Goal: Information Seeking & Learning: Learn about a topic

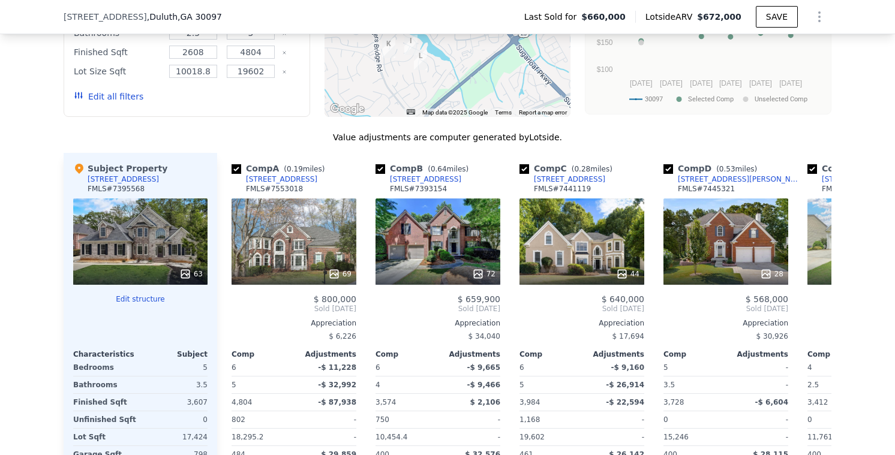
scroll to position [1266, 0]
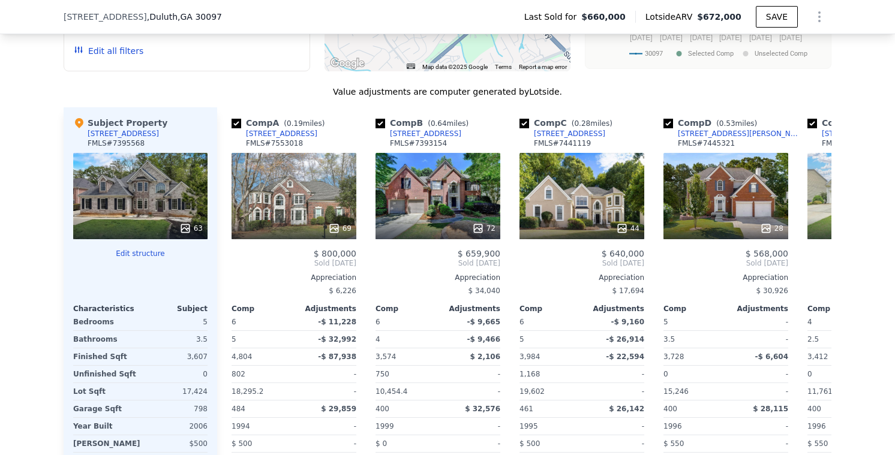
click at [196, 226] on div "63" at bounding box center [190, 229] width 23 height 12
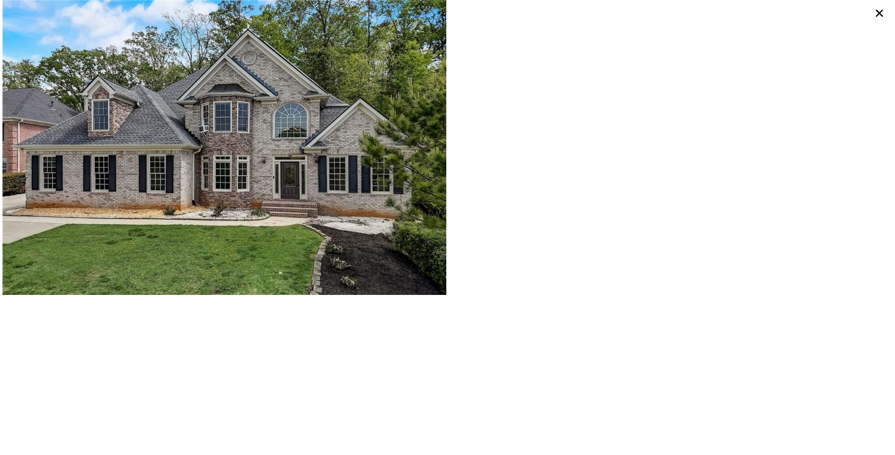
click at [875, 11] on icon at bounding box center [879, 13] width 17 height 17
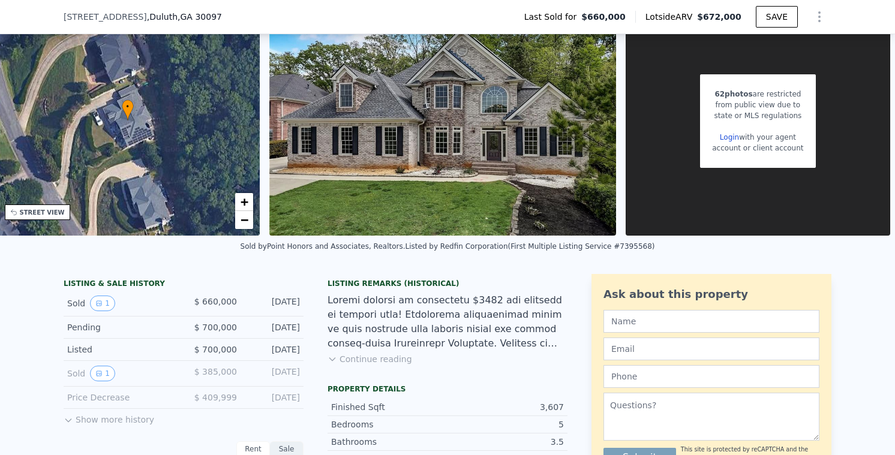
scroll to position [0, 0]
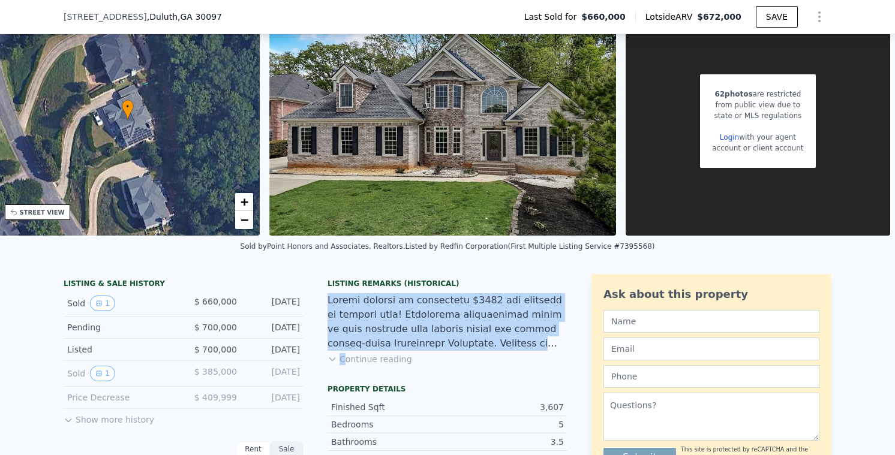
drag, startPoint x: 329, startPoint y: 301, endPoint x: 539, endPoint y: 352, distance: 216.5
click at [539, 352] on div "Listing Remarks (Historical) Continue reading" at bounding box center [448, 329] width 240 height 101
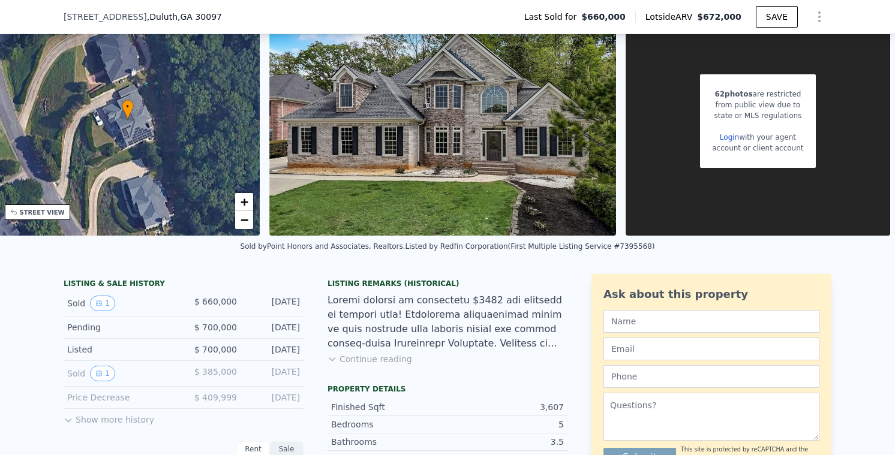
click at [382, 369] on div "Listing Remarks (Historical) Continue reading" at bounding box center [448, 329] width 240 height 101
click at [377, 362] on button "Continue reading" at bounding box center [370, 359] width 85 height 12
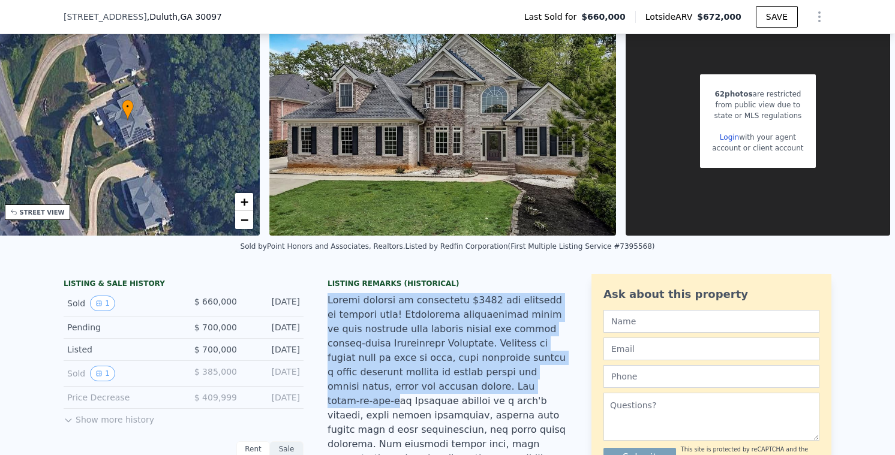
drag, startPoint x: 327, startPoint y: 302, endPoint x: 444, endPoint y: 392, distance: 147.6
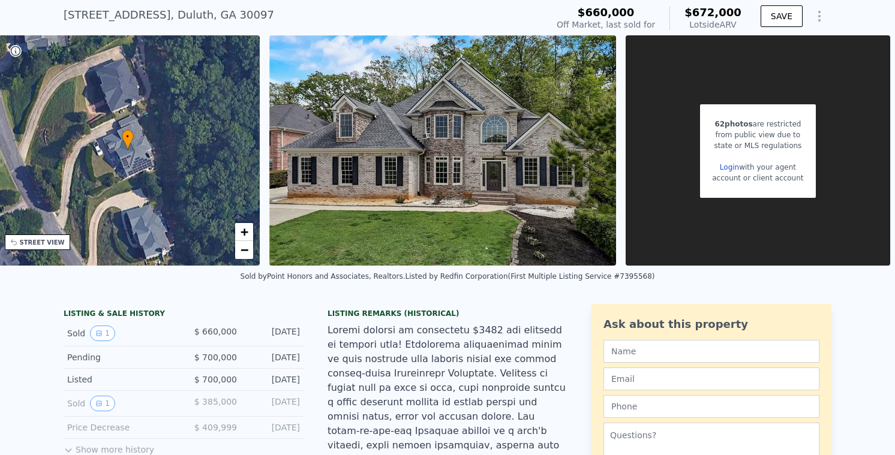
click at [733, 166] on link "Login" at bounding box center [729, 167] width 19 height 8
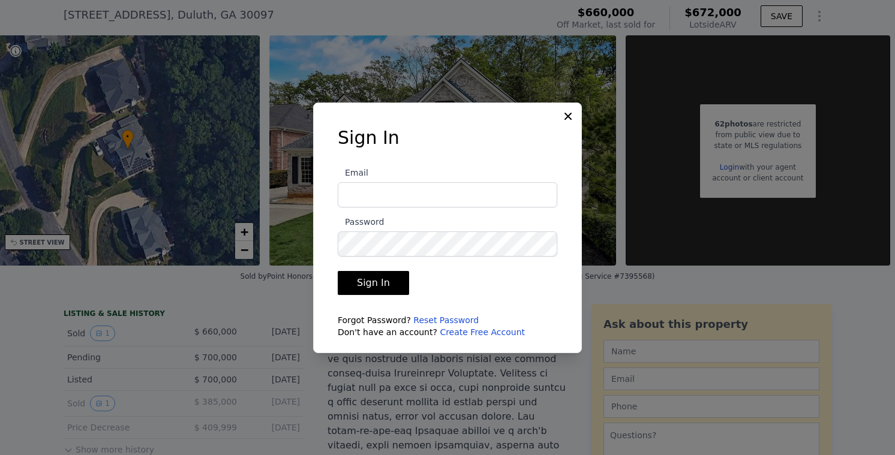
click at [477, 332] on link "Create Free Account" at bounding box center [482, 333] width 85 height 10
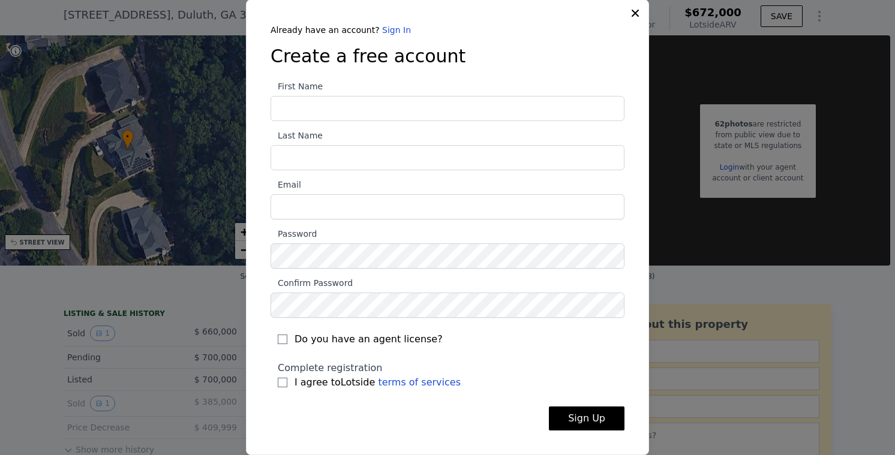
scroll to position [0, 0]
type input "Mark"
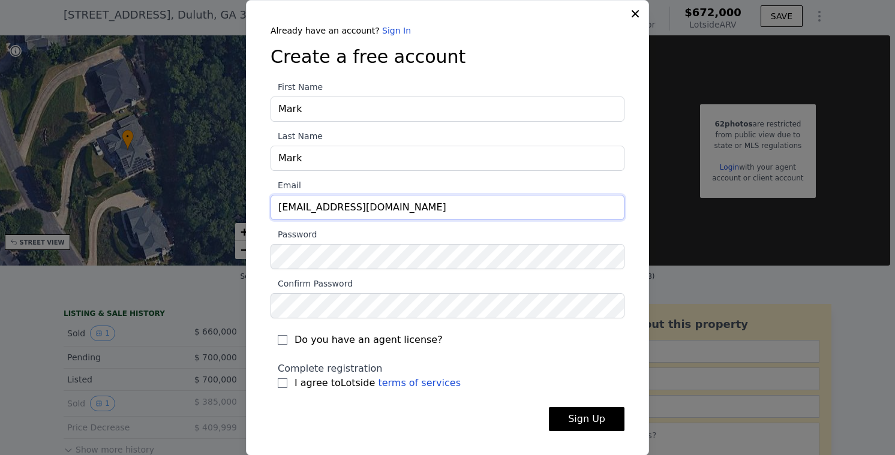
type input "[EMAIL_ADDRESS][DOMAIN_NAME]"
click at [403, 121] on input "Mark" at bounding box center [448, 109] width 354 height 25
type input "mc"
click at [347, 150] on input "Mark" at bounding box center [448, 158] width 354 height 25
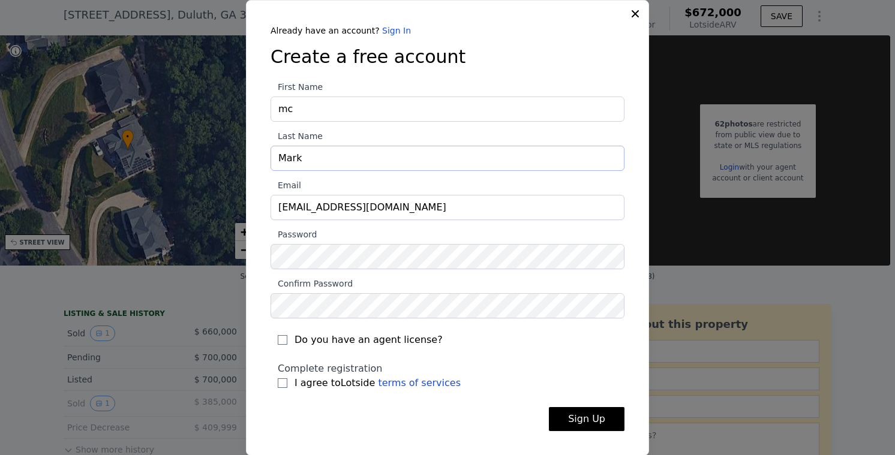
click at [343, 164] on input "Mark" at bounding box center [448, 158] width 354 height 25
type input "mimi"
click at [277, 385] on div "Complete registration I agree to Lotside terms of services" at bounding box center [448, 376] width 354 height 43
click at [284, 382] on input "I agree to Lotside terms of services" at bounding box center [283, 384] width 10 height 10
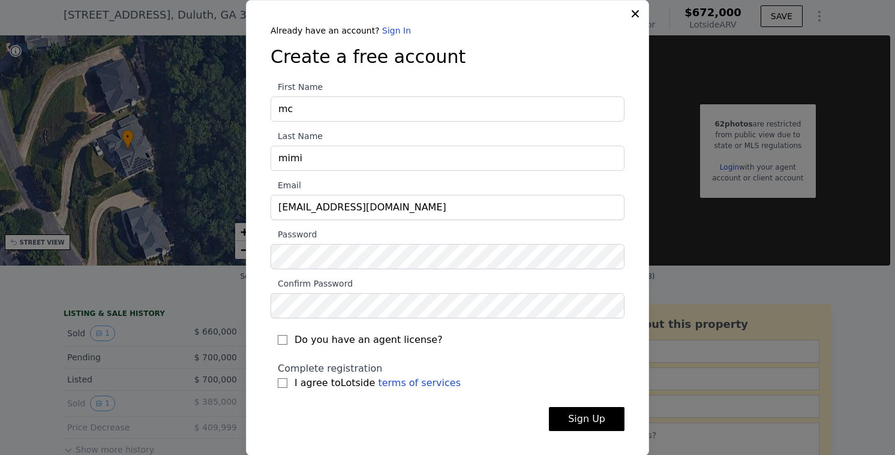
checkbox input "true"
click at [583, 418] on button "Sign Up" at bounding box center [587, 419] width 76 height 24
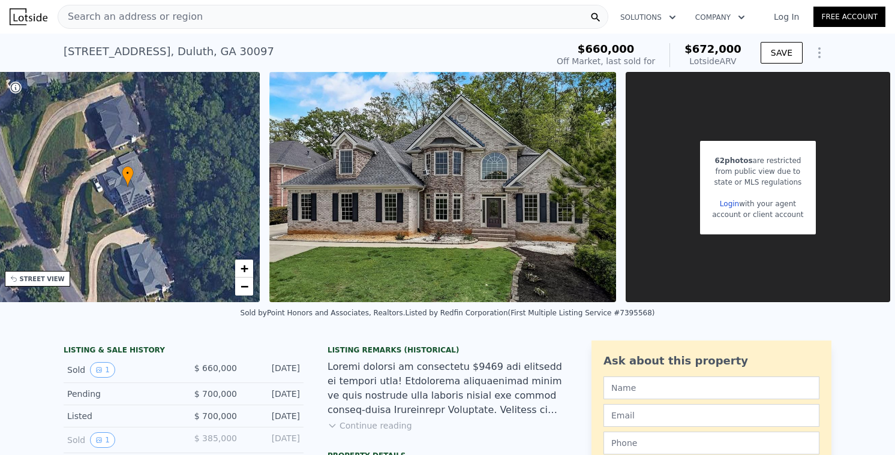
scroll to position [0, 285]
click at [734, 202] on link "Login" at bounding box center [729, 204] width 19 height 8
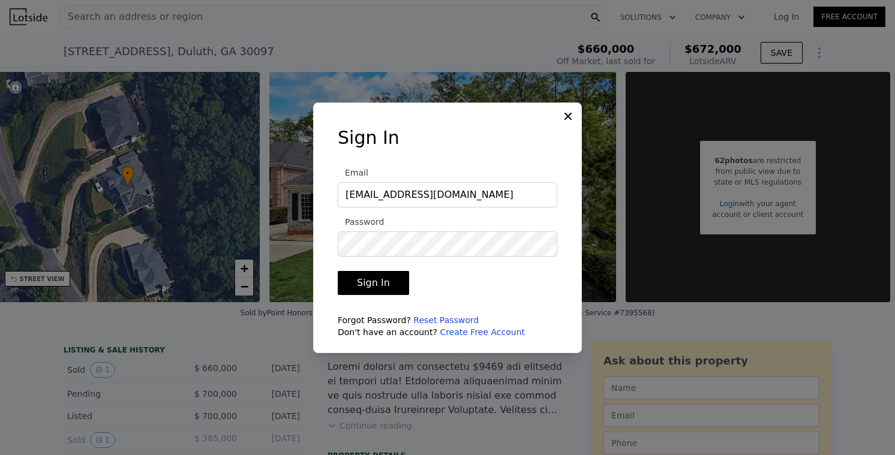
type input "[EMAIL_ADDRESS][DOMAIN_NAME]"
click at [371, 283] on button "Sign In" at bounding box center [373, 283] width 71 height 24
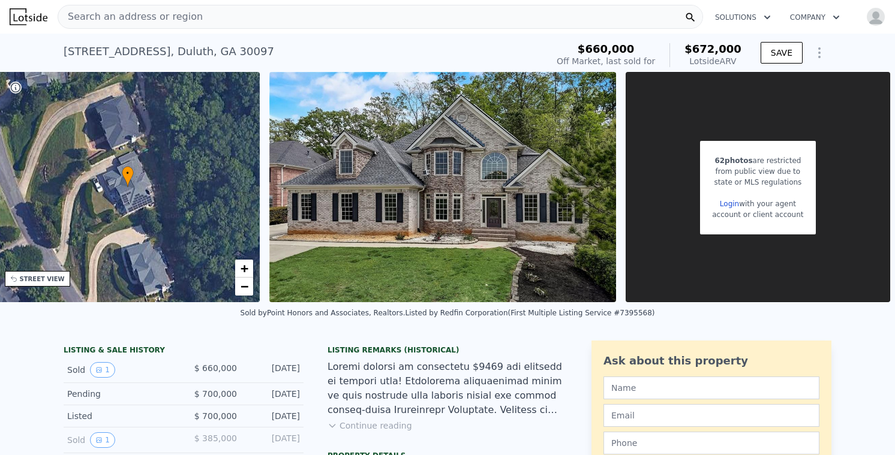
scroll to position [0, 284]
click at [732, 204] on link "Login" at bounding box center [729, 204] width 19 height 8
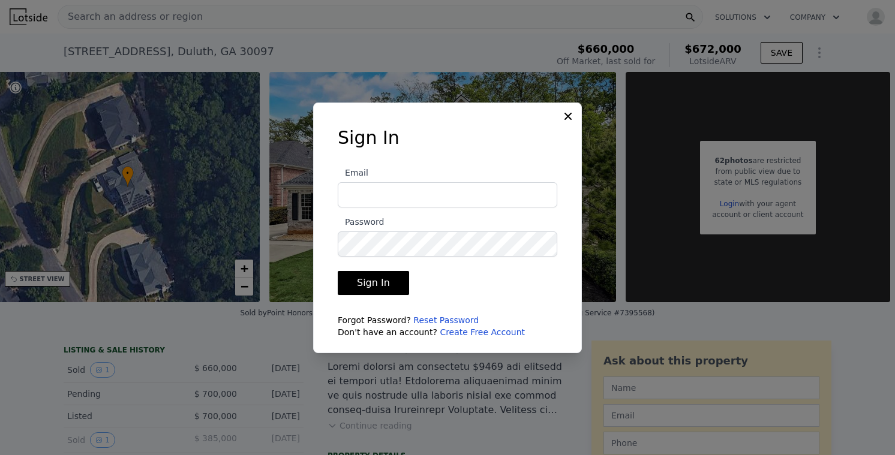
click at [737, 202] on div at bounding box center [447, 227] width 895 height 455
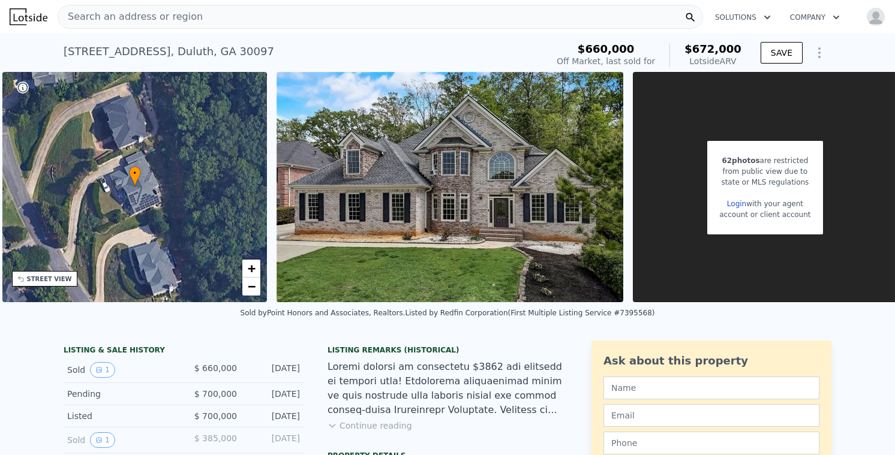
scroll to position [0, 280]
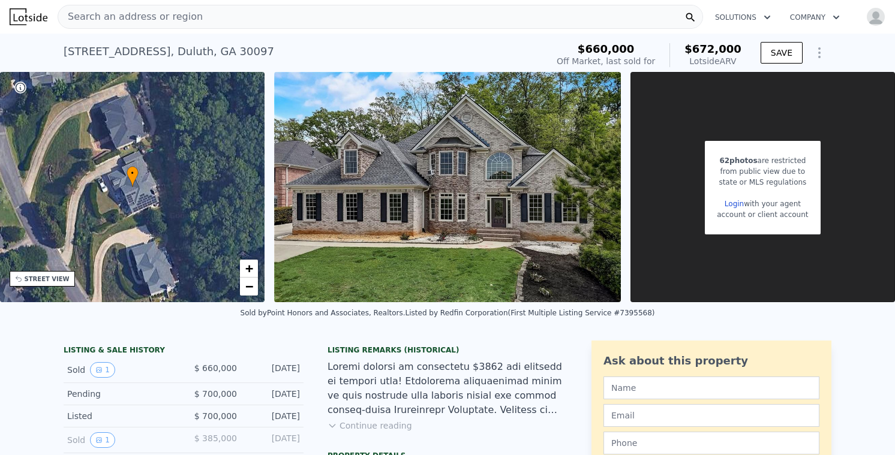
click at [864, 16] on button "Open user menu" at bounding box center [873, 16] width 24 height 19
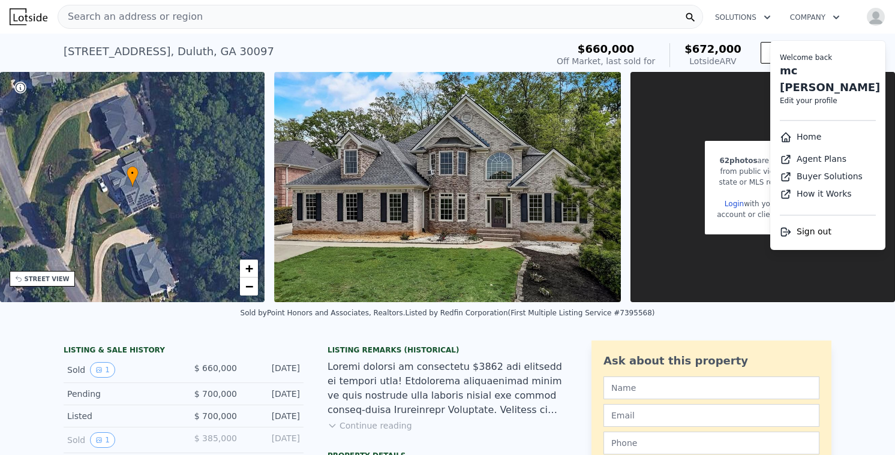
click at [864, 16] on button "Open user menu" at bounding box center [873, 16] width 24 height 19
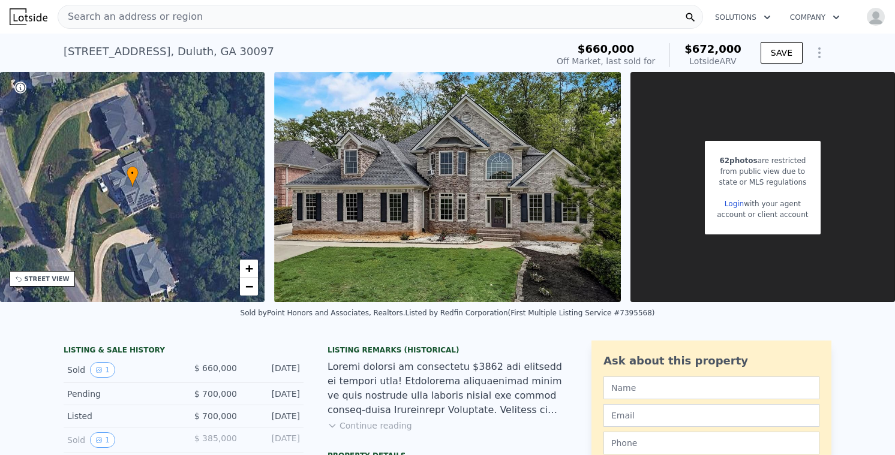
click at [741, 202] on link "Login" at bounding box center [734, 204] width 19 height 8
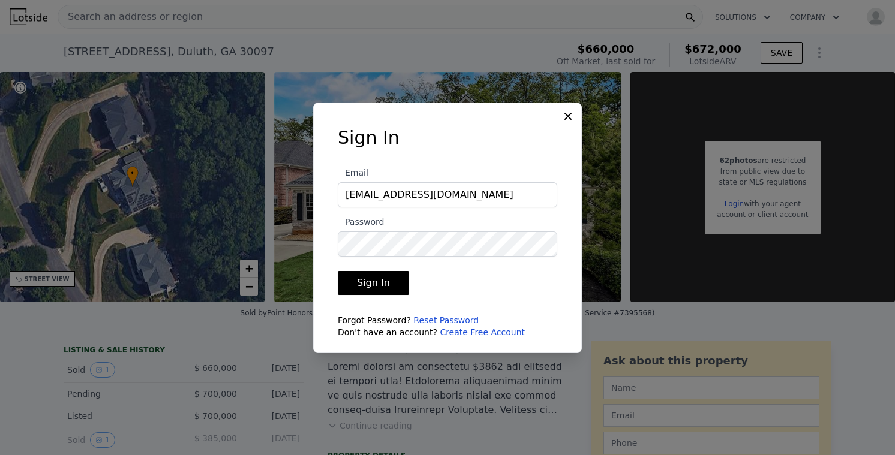
type input "[EMAIL_ADDRESS][DOMAIN_NAME]"
click at [389, 290] on button "Sign In" at bounding box center [373, 283] width 71 height 24
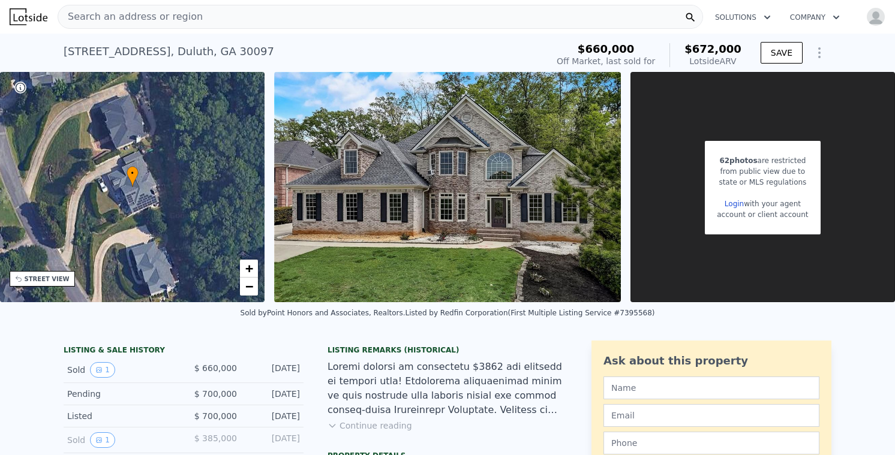
scroll to position [0, 0]
click at [152, 10] on span "Search an address or region" at bounding box center [130, 17] width 145 height 14
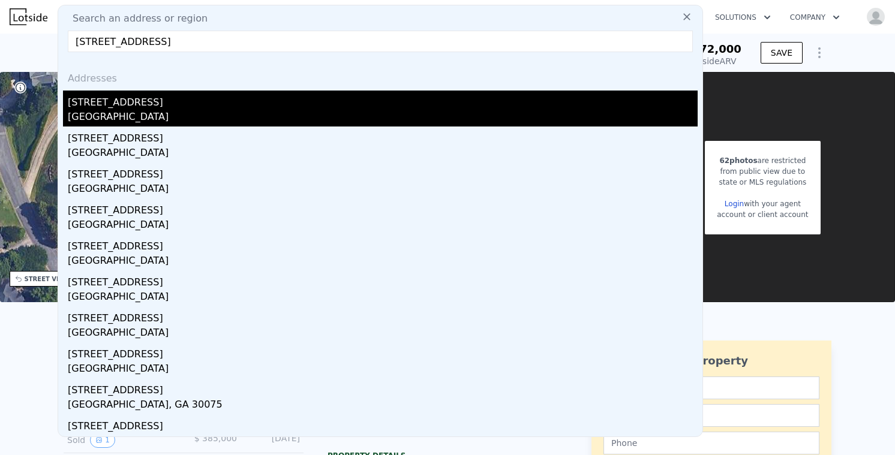
type input "[STREET_ADDRESS]"
click at [125, 110] on div "[GEOGRAPHIC_DATA]" at bounding box center [383, 118] width 630 height 17
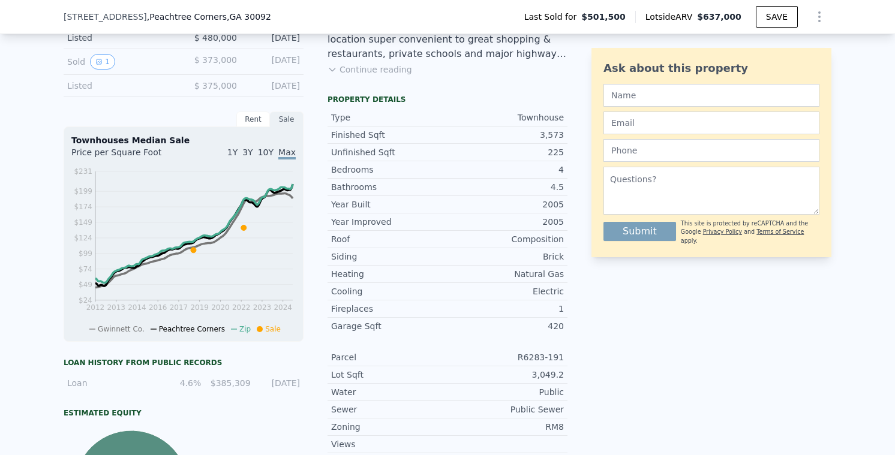
scroll to position [398, 0]
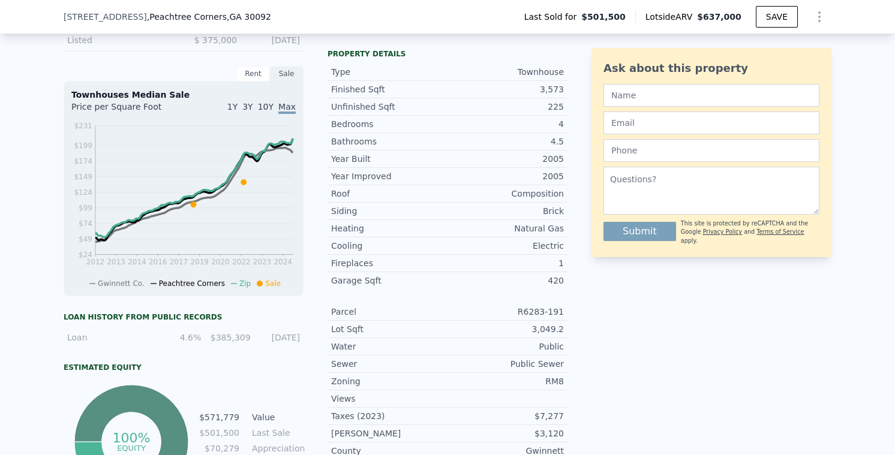
click at [217, 333] on div "$385,309" at bounding box center [229, 338] width 42 height 12
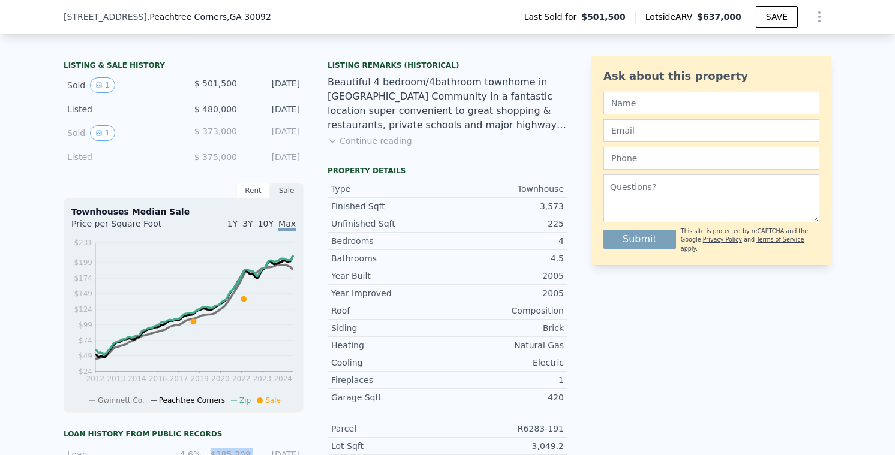
scroll to position [248, 0]
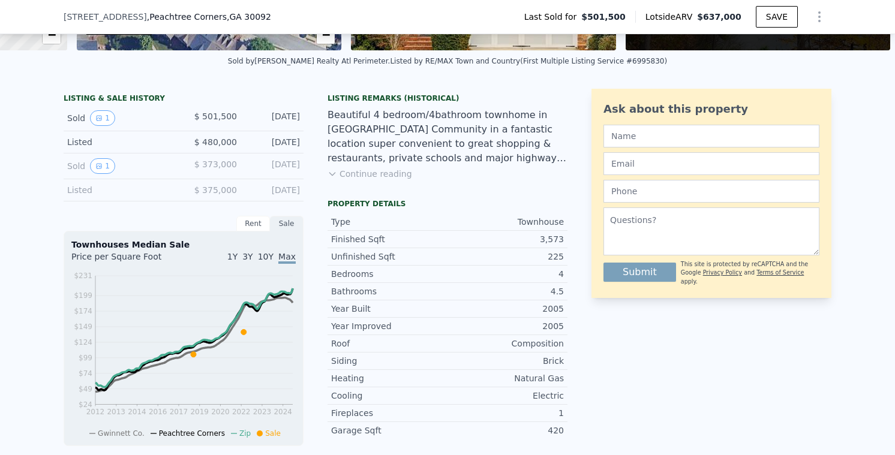
click at [247, 149] on div "Listed $ 480,000 [DATE]" at bounding box center [184, 142] width 240 height 22
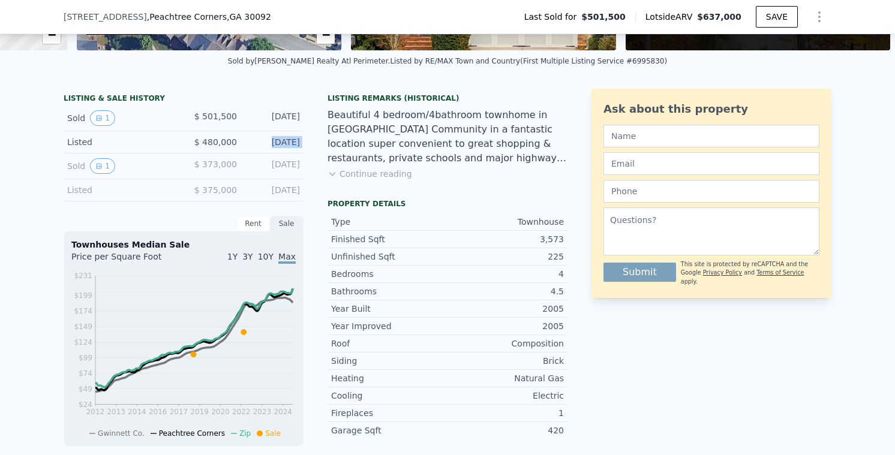
click at [247, 149] on div "Listed $ 480,000 [DATE]" at bounding box center [184, 142] width 240 height 22
click at [276, 175] on div "Sold 1 $ 373,000 [DATE]" at bounding box center [184, 167] width 240 height 26
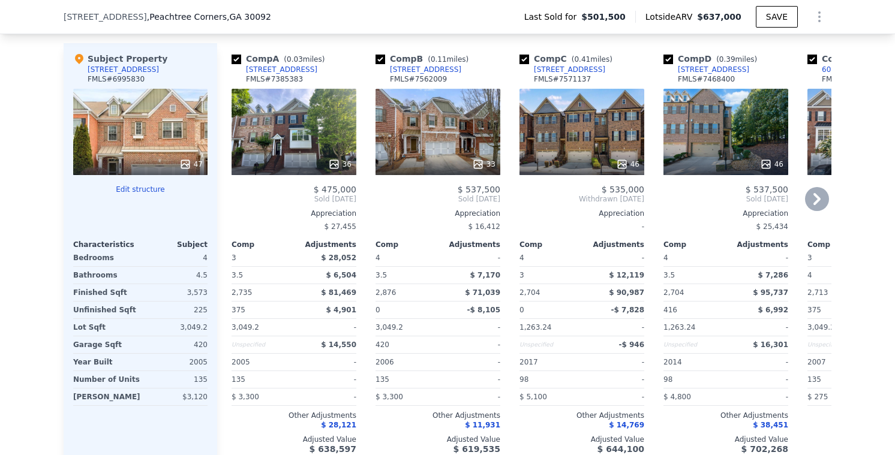
scroll to position [1267, 0]
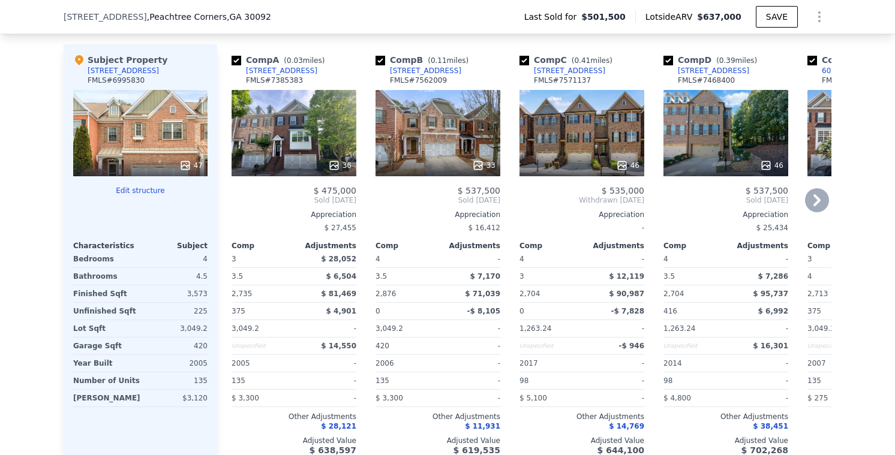
click at [433, 72] on div "[STREET_ADDRESS]" at bounding box center [425, 71] width 71 height 10
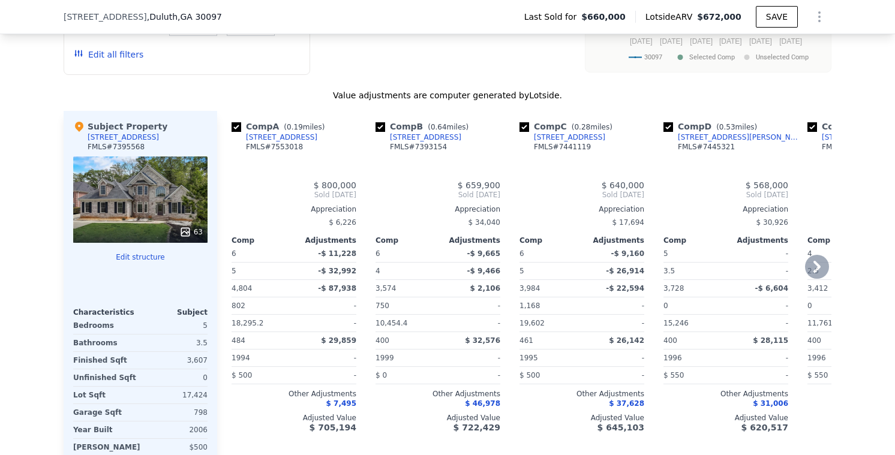
type input "$ 672,000"
type input "6"
type input "5"
type input "2608"
type input "4804"
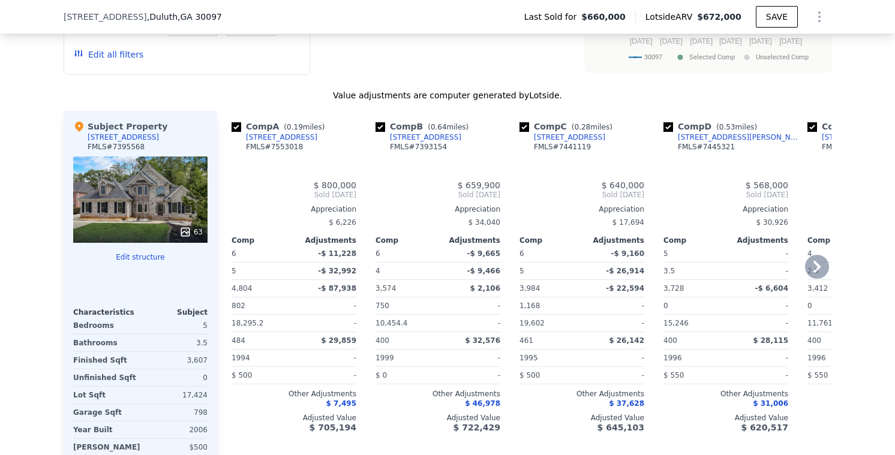
type input "10018.8"
type input "19602"
type input "-$ 65,402"
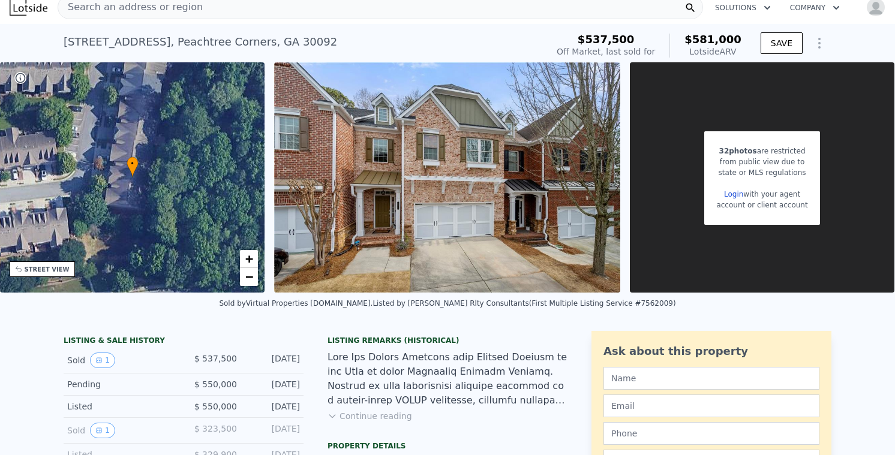
scroll to position [15, 0]
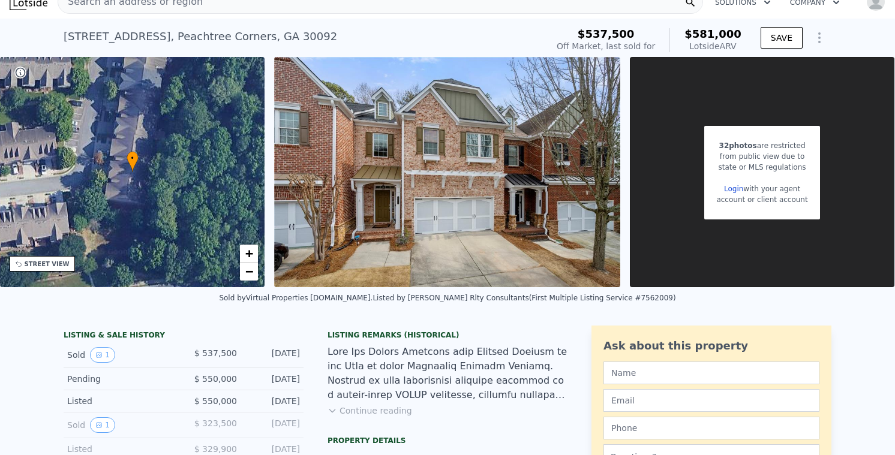
click at [389, 413] on button "Continue reading" at bounding box center [370, 411] width 85 height 12
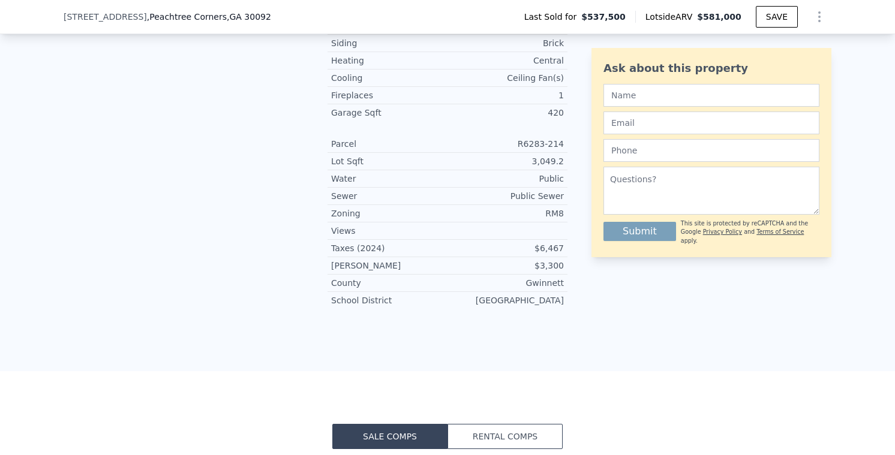
scroll to position [1169, 0]
